Goal: Task Accomplishment & Management: Complete application form

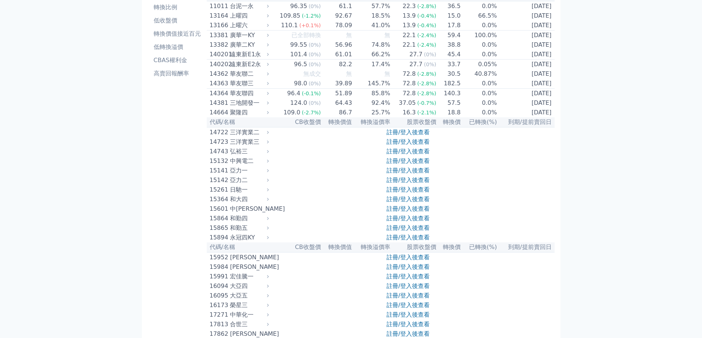
scroll to position [74, 0]
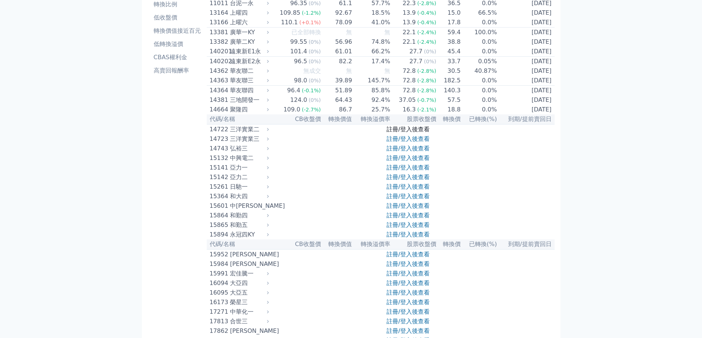
click at [391, 133] on link "註冊/登入後查看" at bounding box center [407, 129] width 43 height 7
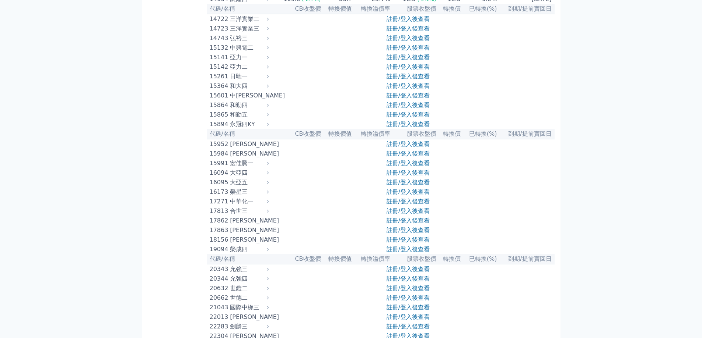
scroll to position [0, 0]
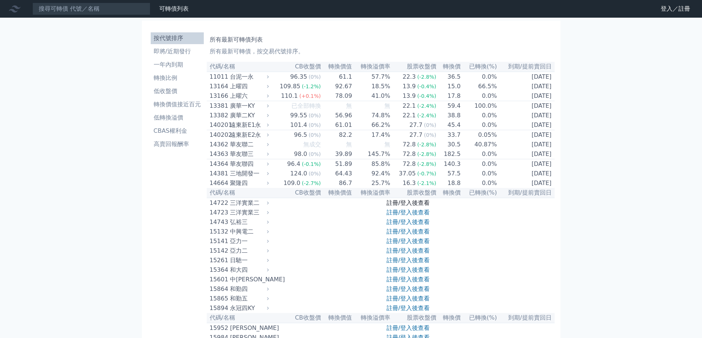
click at [390, 207] on link "註冊/登入後查看" at bounding box center [407, 203] width 43 height 7
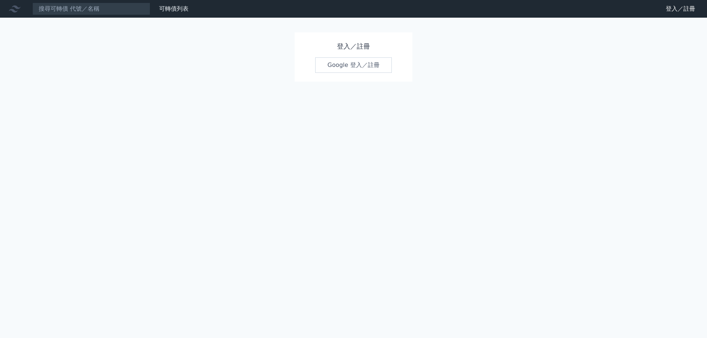
click at [351, 67] on link "Google 登入／註冊" at bounding box center [353, 64] width 77 height 15
click at [341, 68] on link "Google 登入／註冊" at bounding box center [353, 64] width 77 height 15
click at [344, 67] on link "Google 登入／註冊" at bounding box center [353, 64] width 77 height 15
